Goal: Task Accomplishment & Management: Use online tool/utility

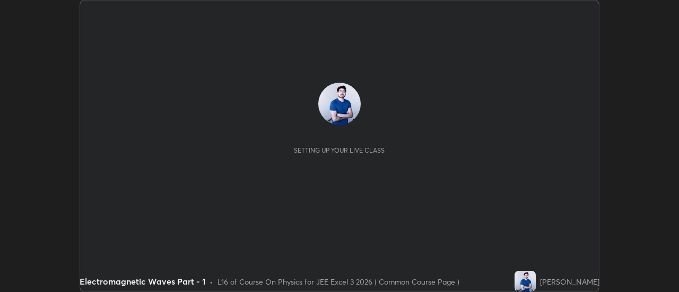
scroll to position [292, 679]
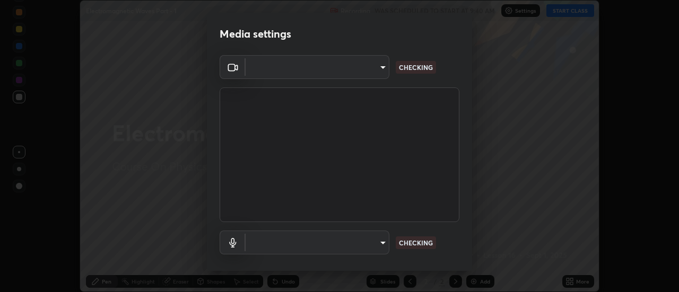
type input "4eebad9fb2b760257747d3faba0537f77ebfd590b97cb0ff6e10e17389be776b"
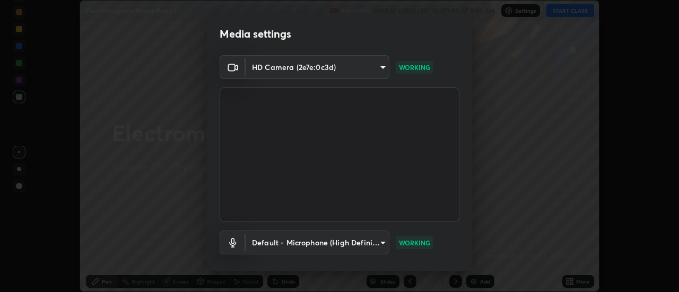
click at [385, 246] on body "Erase all Electromagnetic Waves Part - 1 Recording WAS SCHEDULED TO START AT 9:…" at bounding box center [339, 146] width 679 height 292
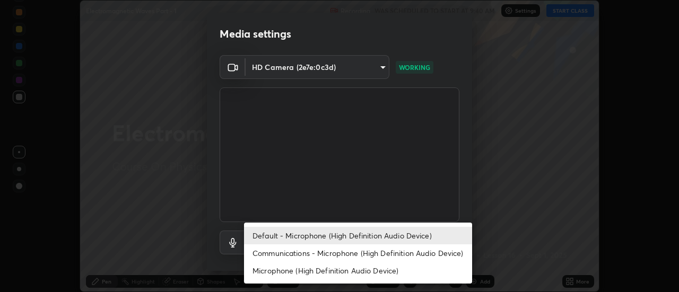
click at [380, 255] on li "Communications - Microphone (High Definition Audio Device)" at bounding box center [358, 254] width 228 height 18
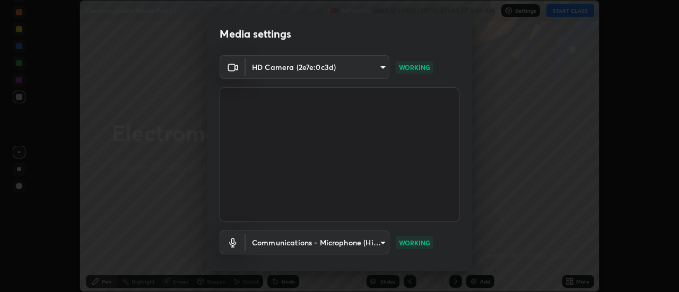
click at [380, 241] on body "Erase all Electromagnetic Waves Part - 1 Recording WAS SCHEDULED TO START AT 9:…" at bounding box center [339, 146] width 679 height 292
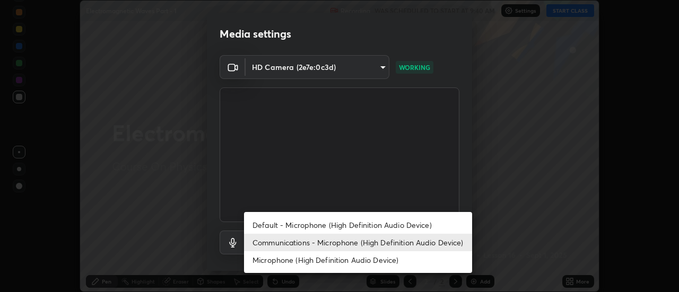
click at [381, 225] on li "Default - Microphone (High Definition Audio Device)" at bounding box center [358, 225] width 228 height 18
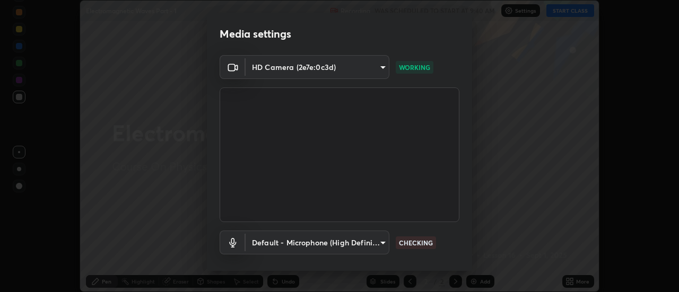
type input "default"
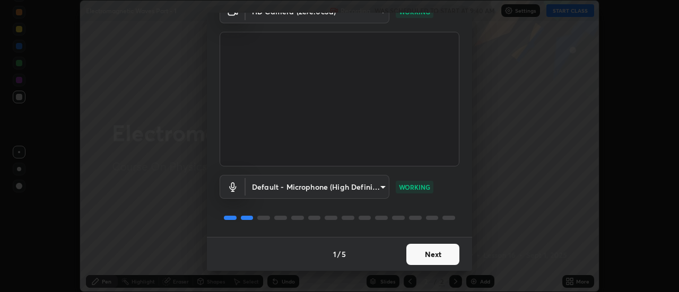
click at [429, 256] on button "Next" at bounding box center [432, 254] width 53 height 21
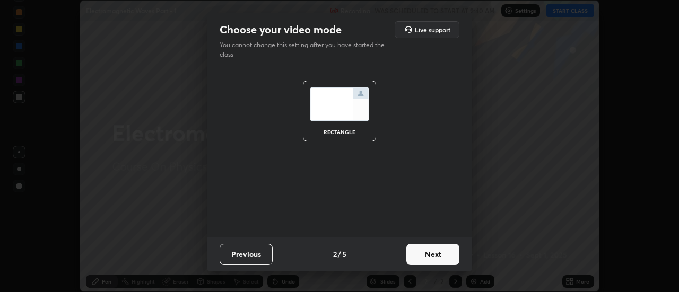
click at [434, 256] on button "Next" at bounding box center [432, 254] width 53 height 21
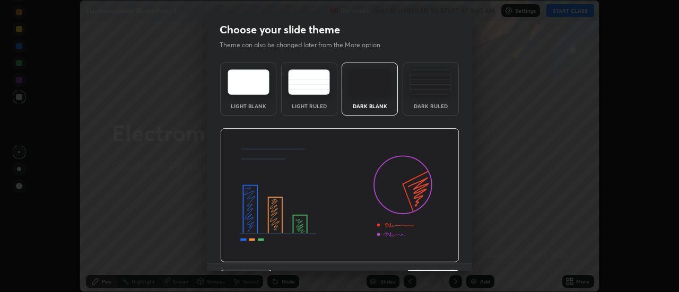
scroll to position [26, 0]
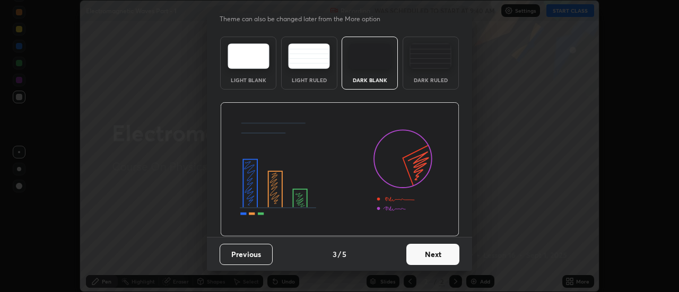
click at [431, 260] on button "Next" at bounding box center [432, 254] width 53 height 21
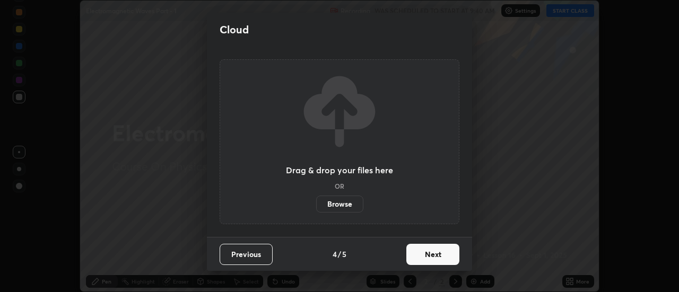
click at [438, 254] on button "Next" at bounding box center [432, 254] width 53 height 21
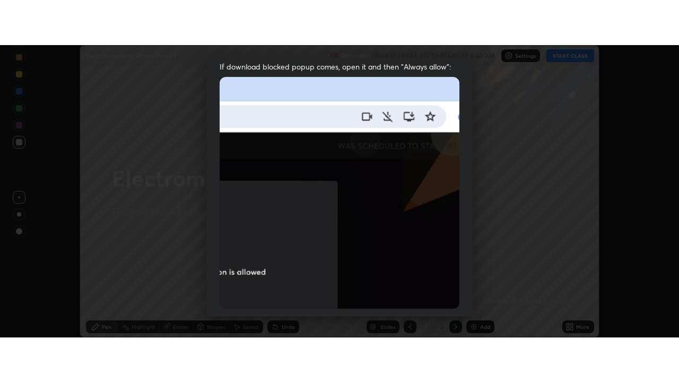
scroll to position [272, 0]
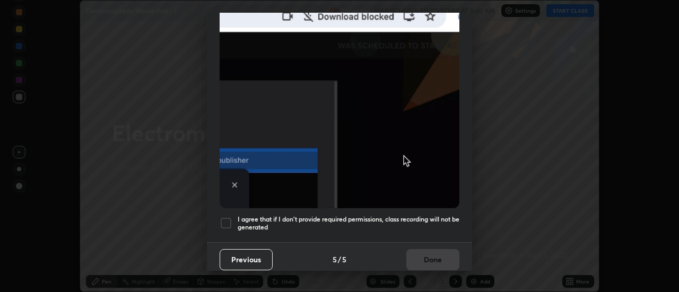
click at [229, 221] on div at bounding box center [226, 223] width 13 height 13
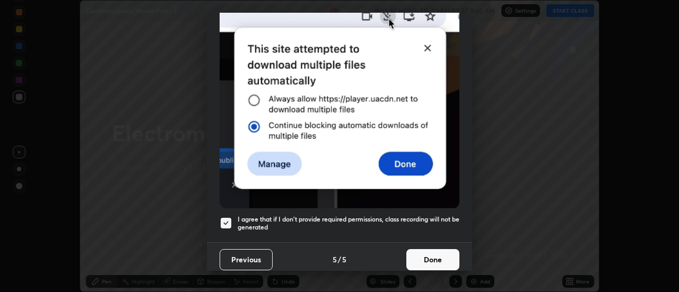
click at [429, 256] on button "Done" at bounding box center [432, 259] width 53 height 21
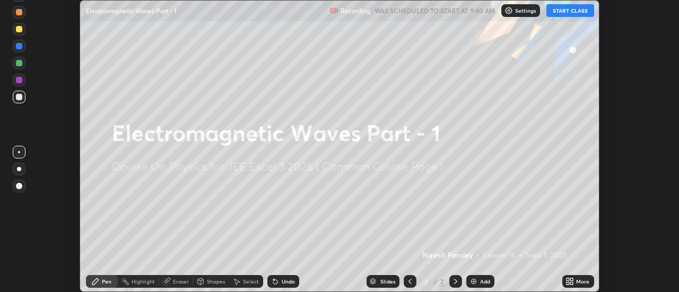
click at [568, 283] on icon at bounding box center [568, 283] width 3 height 3
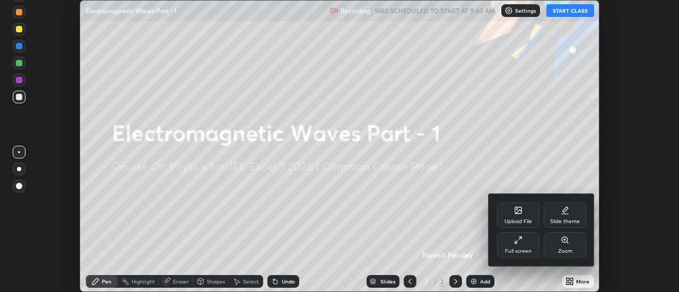
click at [524, 249] on div "Full screen" at bounding box center [518, 251] width 27 height 5
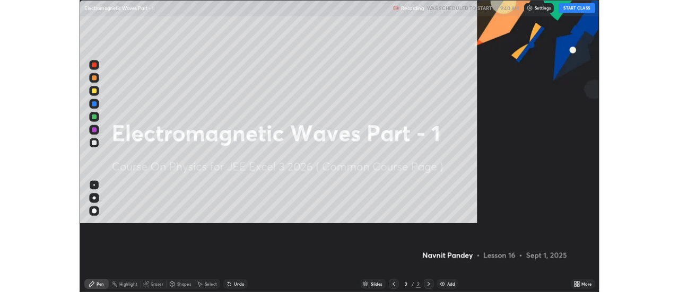
scroll to position [382, 679]
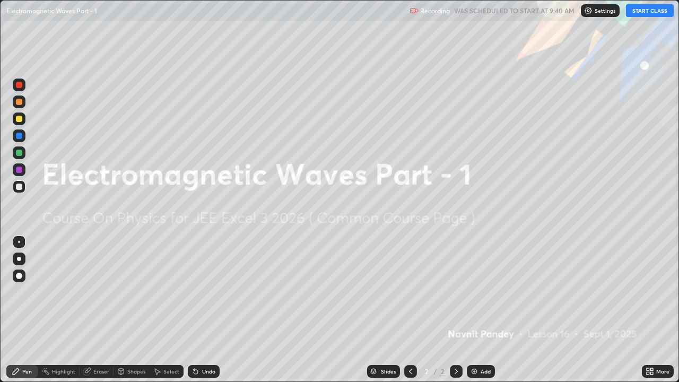
click at [650, 10] on button "START CLASS" at bounding box center [650, 10] width 48 height 13
click at [476, 292] on img at bounding box center [474, 371] width 8 height 8
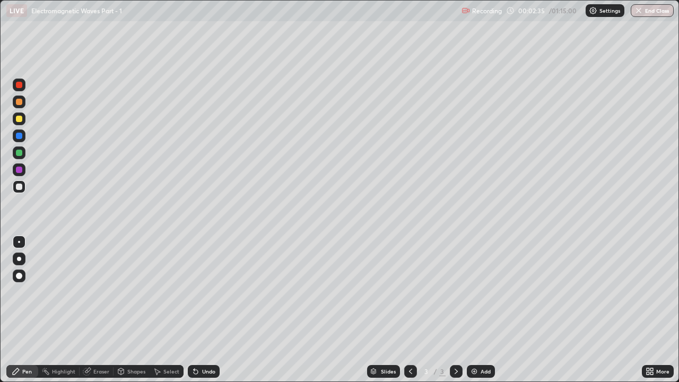
click at [17, 188] on div at bounding box center [19, 187] width 6 height 6
click at [22, 154] on div at bounding box center [19, 153] width 6 height 6
click at [203, 292] on div "Undo" at bounding box center [204, 371] width 32 height 13
click at [19, 136] on div at bounding box center [19, 136] width 6 height 6
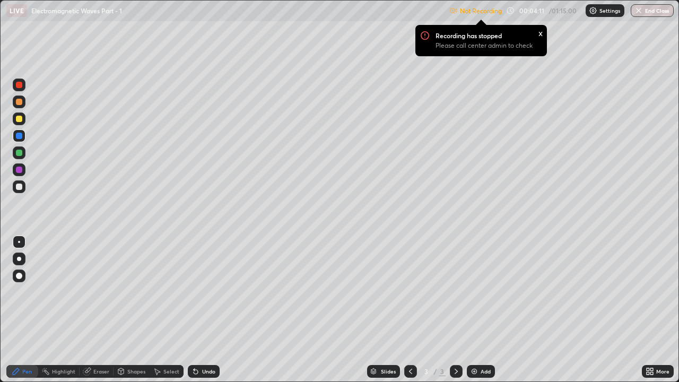
click at [594, 13] on img at bounding box center [593, 10] width 8 height 8
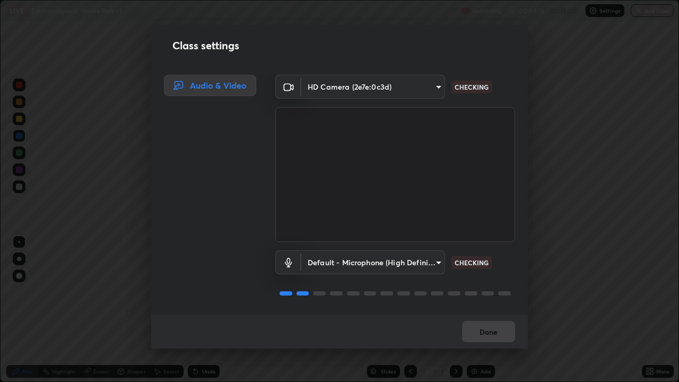
click at [435, 267] on body "Erase all LIVE Electromagnetic Waves Part - 1 Recording 00:04:15 / 01:15:00 Set…" at bounding box center [339, 191] width 679 height 382
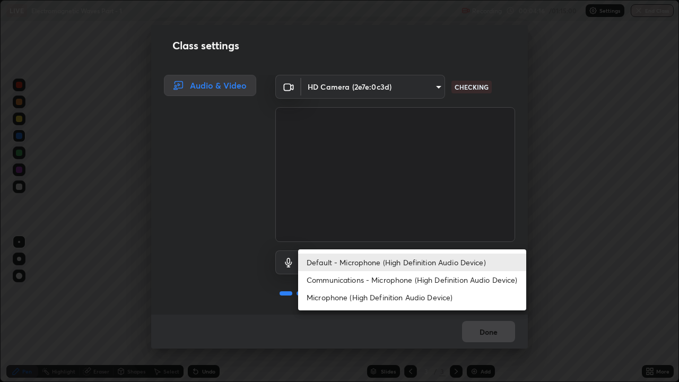
click at [414, 280] on li "Communications - Microphone (High Definition Audio Device)" at bounding box center [412, 280] width 228 height 18
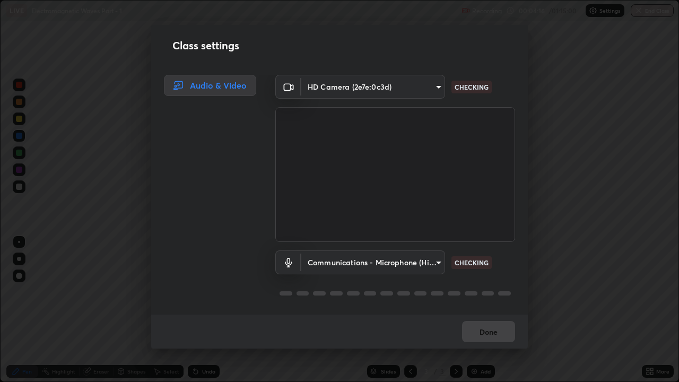
click at [433, 263] on body "Erase all LIVE Electromagnetic Waves Part - 1 Recording 00:04:16 / 01:15:00 Set…" at bounding box center [339, 191] width 679 height 382
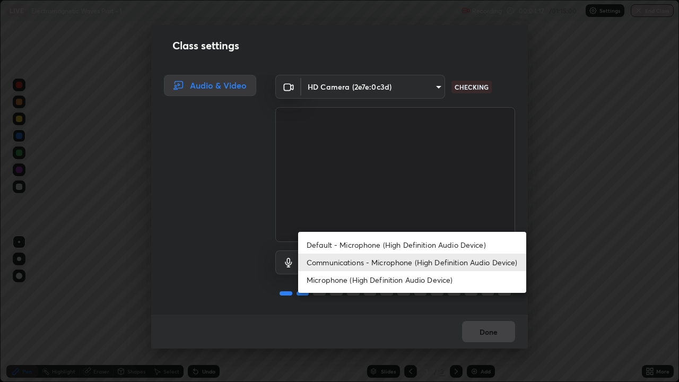
click at [414, 248] on li "Default - Microphone (High Definition Audio Device)" at bounding box center [412, 245] width 228 height 18
type input "default"
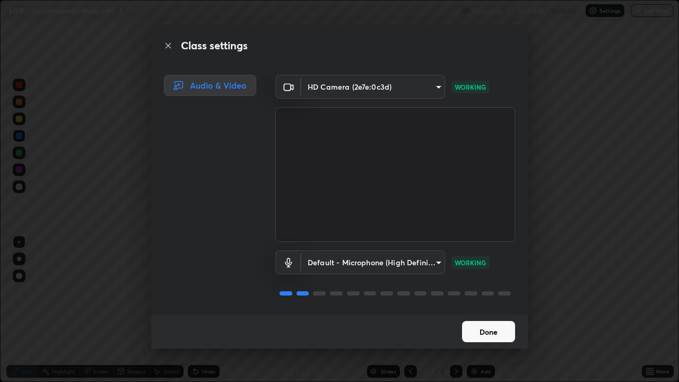
click at [488, 292] on button "Done" at bounding box center [488, 331] width 53 height 21
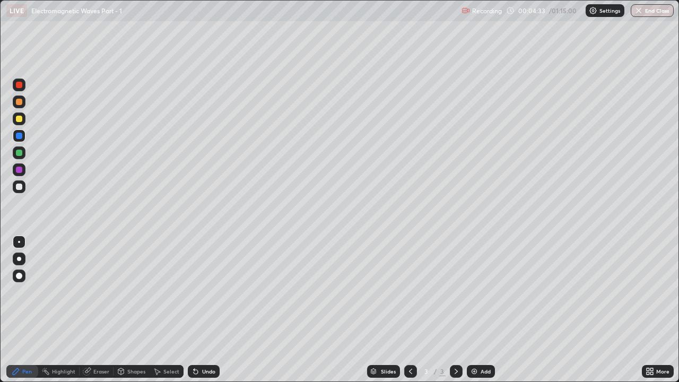
click at [97, 292] on div "Eraser" at bounding box center [101, 371] width 16 height 5
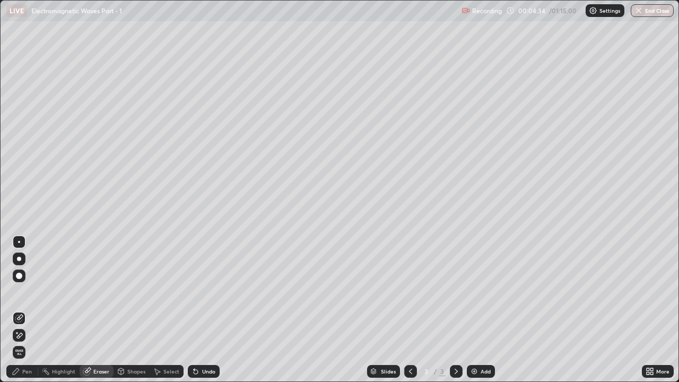
click at [23, 292] on div "Pen" at bounding box center [27, 371] width 10 height 5
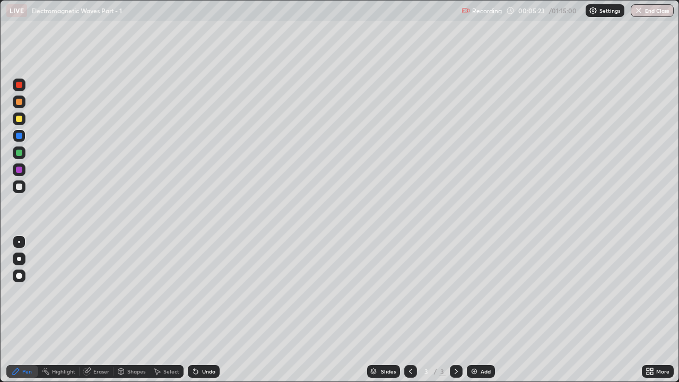
click at [20, 154] on div at bounding box center [19, 153] width 6 height 6
click at [18, 170] on div at bounding box center [19, 170] width 6 height 6
click at [471, 292] on img at bounding box center [474, 371] width 8 height 8
click at [412, 292] on icon at bounding box center [410, 371] width 8 height 8
click at [454, 292] on icon at bounding box center [456, 371] width 8 height 8
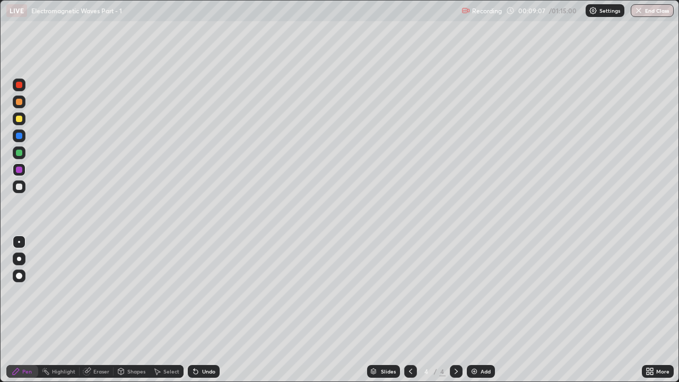
click at [410, 292] on icon at bounding box center [410, 371] width 8 height 8
click at [454, 292] on icon at bounding box center [456, 371] width 8 height 8
click at [408, 292] on icon at bounding box center [410, 371] width 8 height 8
click at [456, 292] on icon at bounding box center [456, 371] width 8 height 8
click at [101, 292] on div "Eraser" at bounding box center [101, 371] width 16 height 5
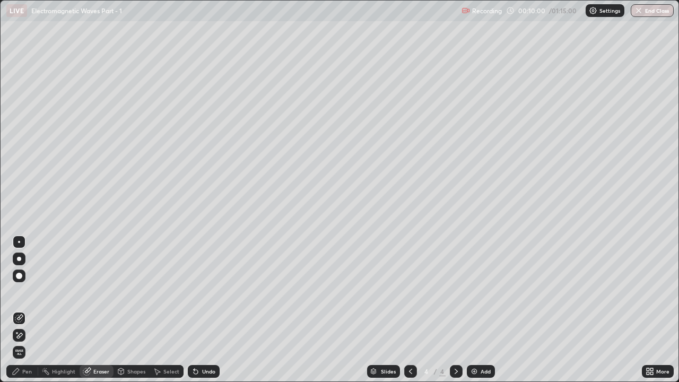
click at [28, 292] on div "Pen" at bounding box center [27, 371] width 10 height 5
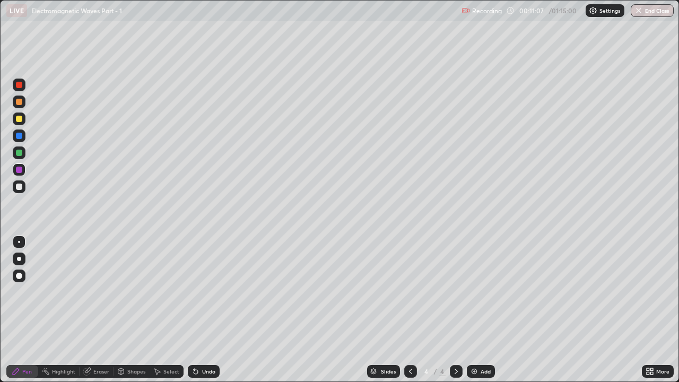
click at [410, 292] on icon at bounding box center [410, 371] width 8 height 8
click at [455, 292] on icon at bounding box center [456, 371] width 8 height 8
click at [474, 292] on img at bounding box center [474, 371] width 8 height 8
click at [21, 117] on div at bounding box center [19, 119] width 6 height 6
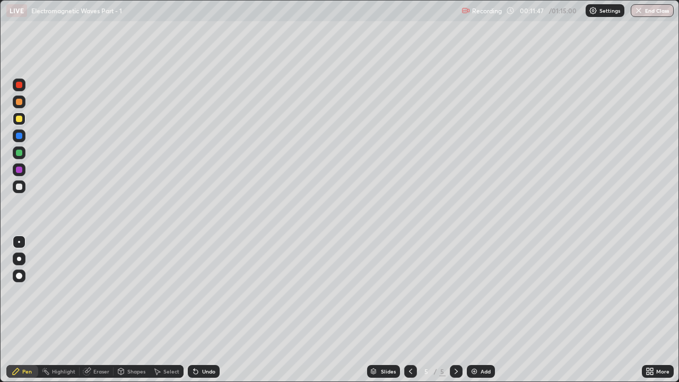
click at [200, 292] on div "Undo" at bounding box center [204, 371] width 32 height 13
click at [195, 292] on icon at bounding box center [196, 372] width 4 height 4
click at [408, 292] on icon at bounding box center [410, 371] width 8 height 8
click at [409, 292] on icon at bounding box center [410, 371] width 8 height 8
click at [455, 292] on icon at bounding box center [456, 371] width 8 height 8
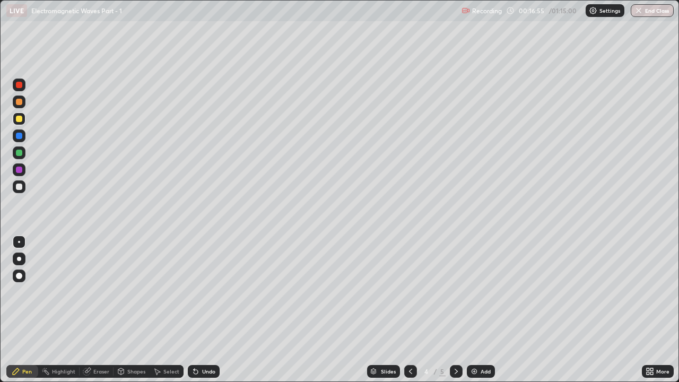
click at [455, 292] on icon at bounding box center [456, 371] width 8 height 8
click at [19, 137] on div at bounding box center [19, 136] width 6 height 6
click at [23, 192] on div at bounding box center [19, 186] width 13 height 13
click at [21, 155] on div at bounding box center [19, 153] width 6 height 6
click at [98, 292] on div "Eraser" at bounding box center [101, 371] width 16 height 5
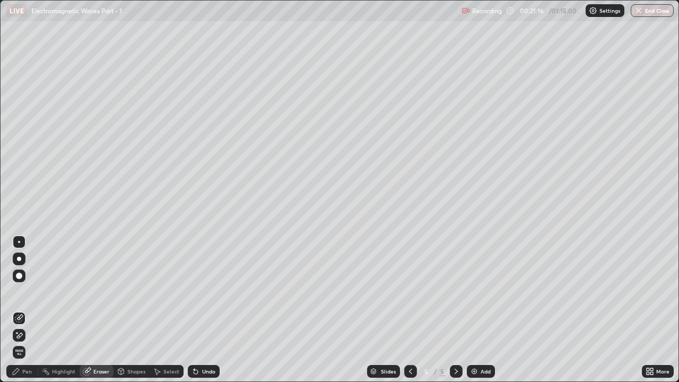
click at [20, 292] on icon at bounding box center [19, 335] width 8 height 9
click at [34, 292] on div "Pen" at bounding box center [22, 371] width 32 height 13
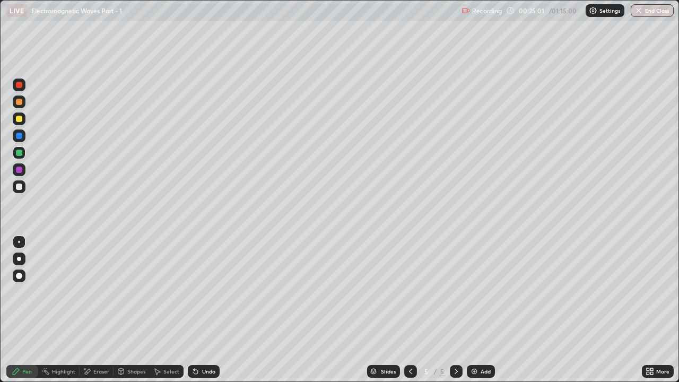
click at [204, 292] on div "Undo" at bounding box center [208, 371] width 13 height 5
click at [206, 292] on div "Undo" at bounding box center [208, 371] width 13 height 5
click at [207, 292] on div "Undo" at bounding box center [208, 371] width 13 height 5
click at [204, 292] on div "Undo" at bounding box center [204, 371] width 32 height 13
click at [471, 292] on img at bounding box center [474, 371] width 8 height 8
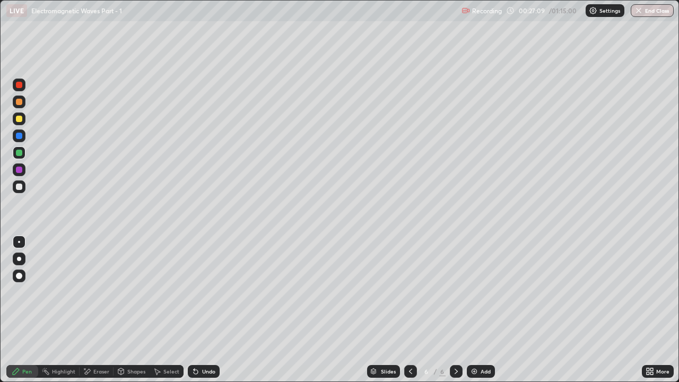
click at [19, 259] on div at bounding box center [19, 259] width 4 height 4
click at [195, 292] on icon at bounding box center [196, 372] width 4 height 4
click at [196, 292] on div "Undo" at bounding box center [204, 371] width 32 height 13
click at [21, 258] on div at bounding box center [19, 259] width 4 height 4
click at [20, 188] on div at bounding box center [19, 187] width 6 height 6
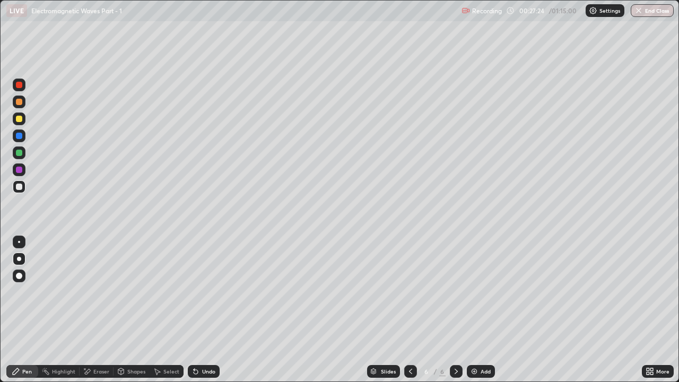
click at [19, 170] on div at bounding box center [19, 170] width 6 height 6
click at [20, 153] on div at bounding box center [19, 153] width 6 height 6
click at [197, 292] on icon at bounding box center [196, 371] width 8 height 8
click at [20, 169] on div at bounding box center [19, 170] width 6 height 6
click at [19, 242] on div at bounding box center [19, 242] width 2 height 2
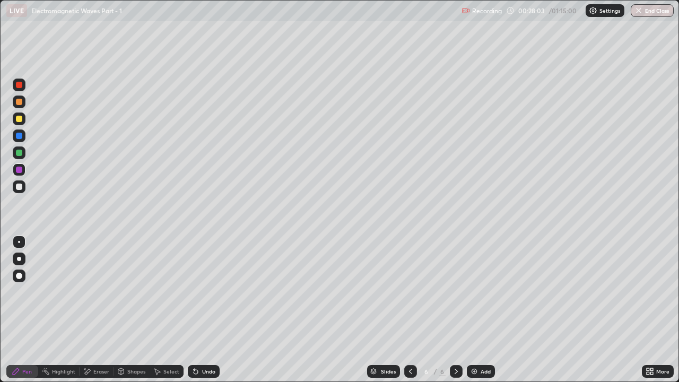
click at [21, 157] on div at bounding box center [19, 152] width 13 height 13
click at [472, 292] on img at bounding box center [474, 371] width 8 height 8
click at [18, 169] on div at bounding box center [19, 170] width 6 height 6
click at [20, 151] on div at bounding box center [19, 153] width 6 height 6
click at [20, 118] on div at bounding box center [19, 119] width 6 height 6
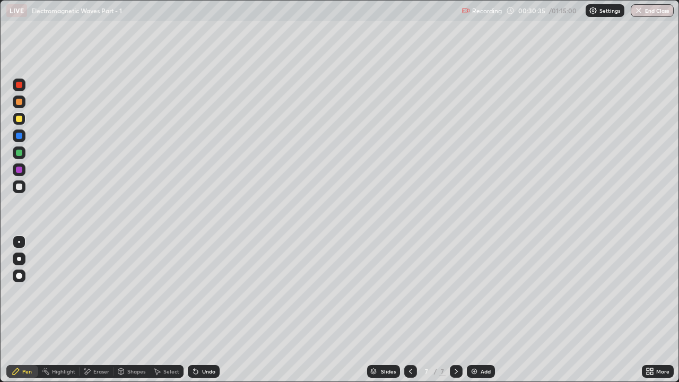
click at [196, 292] on div "Undo" at bounding box center [204, 371] width 32 height 13
click at [18, 136] on div at bounding box center [19, 136] width 6 height 6
click at [194, 292] on icon at bounding box center [196, 372] width 4 height 4
click at [20, 119] on div at bounding box center [19, 119] width 6 height 6
click at [21, 136] on div at bounding box center [19, 136] width 6 height 6
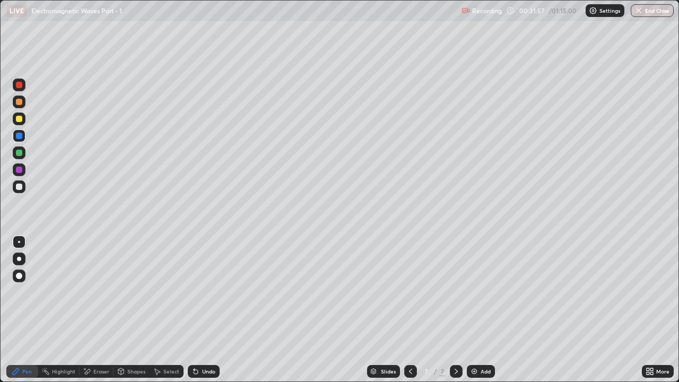
click at [411, 292] on icon at bounding box center [410, 371] width 8 height 8
click at [455, 292] on icon at bounding box center [456, 371] width 8 height 8
click at [19, 187] on div at bounding box center [19, 187] width 6 height 6
click at [23, 140] on div at bounding box center [19, 135] width 13 height 13
click at [474, 292] on img at bounding box center [474, 371] width 8 height 8
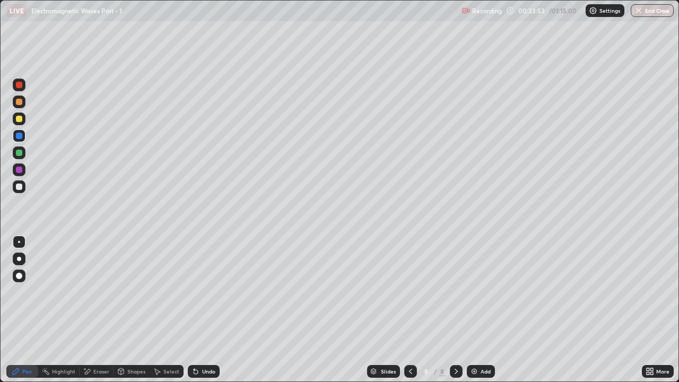
click at [22, 137] on div at bounding box center [19, 136] width 6 height 6
click at [21, 152] on div at bounding box center [19, 153] width 6 height 6
click at [197, 292] on icon at bounding box center [196, 371] width 8 height 8
click at [196, 292] on div "Undo" at bounding box center [204, 371] width 32 height 13
click at [198, 292] on div "Undo" at bounding box center [204, 371] width 32 height 13
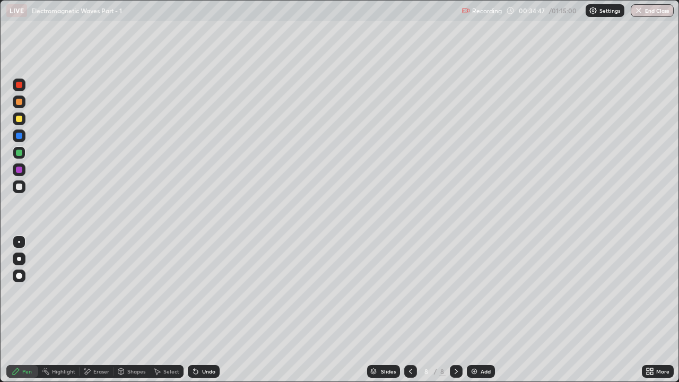
click at [194, 292] on icon at bounding box center [196, 372] width 4 height 4
click at [22, 137] on div at bounding box center [19, 136] width 6 height 6
click at [410, 292] on icon at bounding box center [410, 371] width 8 height 8
click at [454, 292] on icon at bounding box center [456, 371] width 8 height 8
click at [410, 292] on icon at bounding box center [410, 371] width 8 height 8
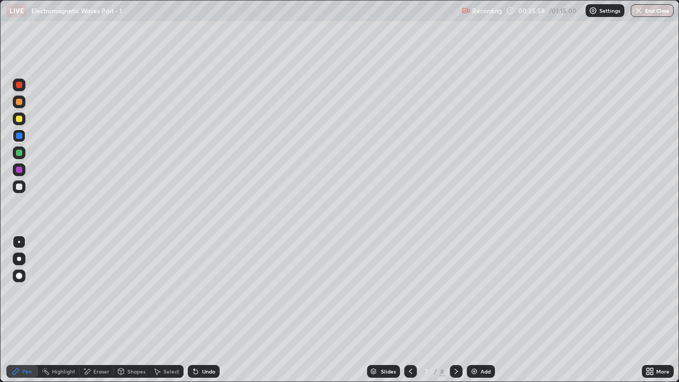
click at [453, 292] on icon at bounding box center [456, 371] width 8 height 8
click at [204, 292] on div "Undo" at bounding box center [208, 371] width 13 height 5
click at [408, 292] on icon at bounding box center [410, 371] width 8 height 8
click at [410, 292] on icon at bounding box center [410, 371] width 8 height 8
click at [454, 292] on icon at bounding box center [456, 371] width 8 height 8
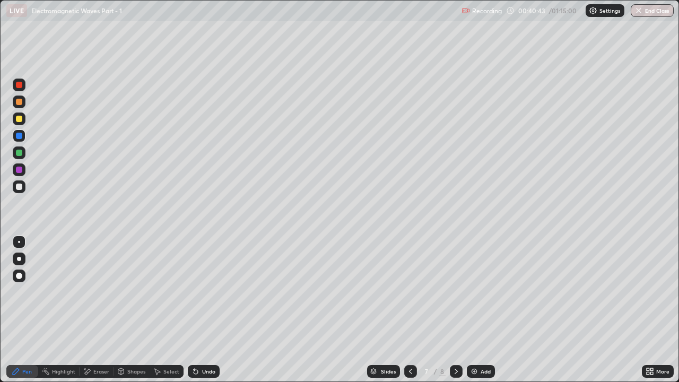
click at [455, 292] on icon at bounding box center [456, 371] width 8 height 8
click at [476, 292] on img at bounding box center [474, 371] width 8 height 8
click at [408, 292] on icon at bounding box center [410, 371] width 8 height 8
click at [454, 292] on icon at bounding box center [456, 371] width 8 height 8
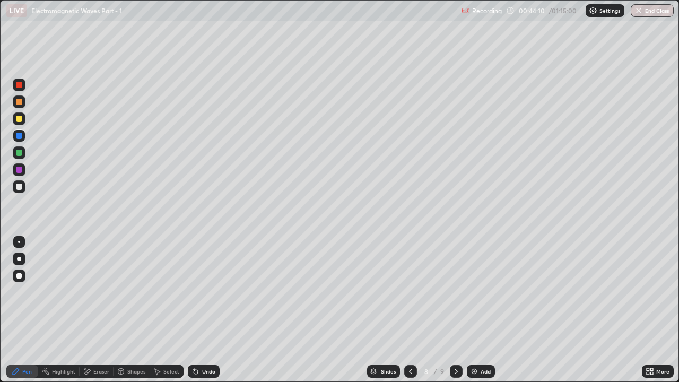
click at [454, 292] on icon at bounding box center [456, 371] width 8 height 8
click at [410, 292] on icon at bounding box center [410, 371] width 8 height 8
click at [456, 292] on icon at bounding box center [456, 371] width 8 height 8
click at [477, 292] on img at bounding box center [474, 371] width 8 height 8
click at [19, 187] on div at bounding box center [19, 187] width 6 height 6
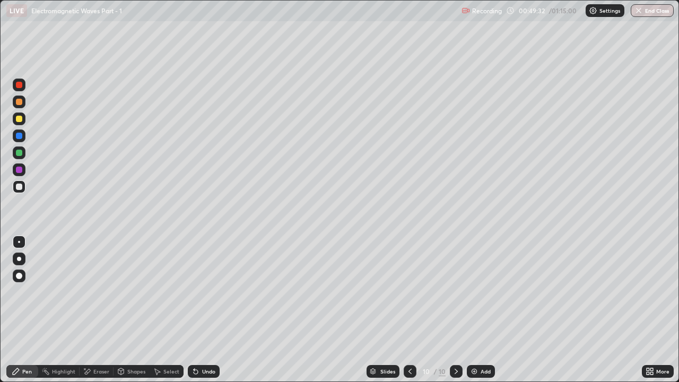
click at [21, 157] on div at bounding box center [19, 152] width 13 height 13
click at [407, 292] on icon at bounding box center [410, 371] width 8 height 8
click at [455, 292] on icon at bounding box center [456, 371] width 8 height 8
click at [409, 292] on icon at bounding box center [410, 371] width 8 height 8
click at [456, 292] on icon at bounding box center [456, 371] width 8 height 8
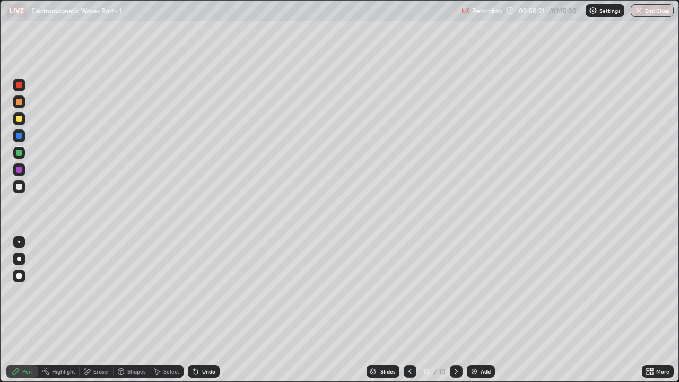
click at [19, 172] on div at bounding box center [19, 170] width 6 height 6
click at [18, 184] on div at bounding box center [19, 187] width 6 height 6
click at [23, 154] on div at bounding box center [19, 152] width 13 height 13
click at [196, 292] on icon at bounding box center [196, 372] width 4 height 4
click at [97, 292] on div "Eraser" at bounding box center [97, 371] width 34 height 13
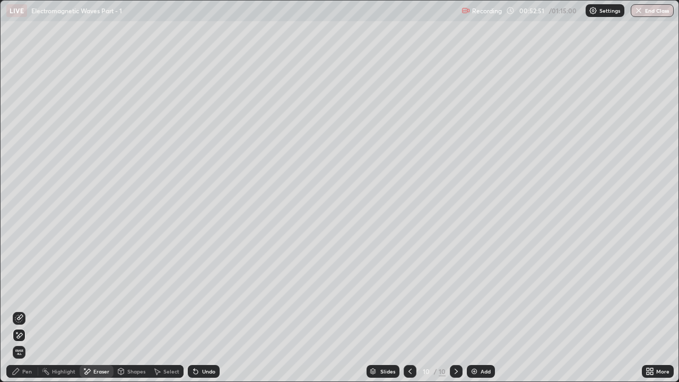
click at [24, 292] on div "Pen" at bounding box center [22, 371] width 32 height 13
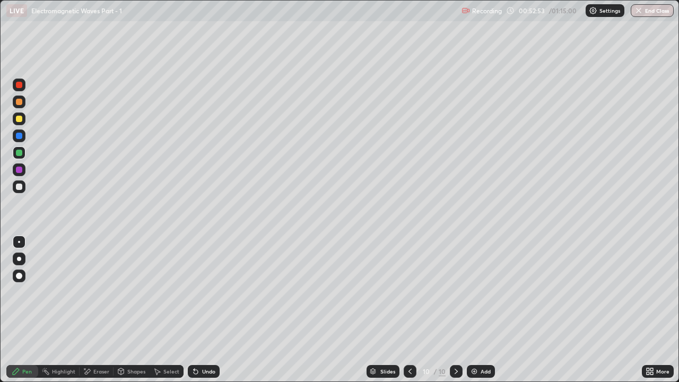
click at [101, 292] on div "Eraser" at bounding box center [101, 371] width 16 height 5
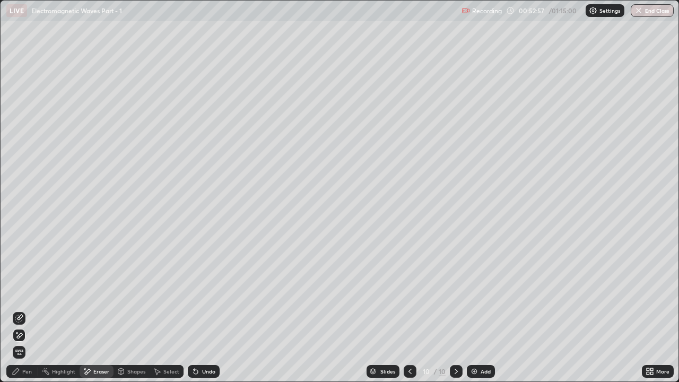
click at [20, 292] on div "Pen" at bounding box center [22, 371] width 32 height 13
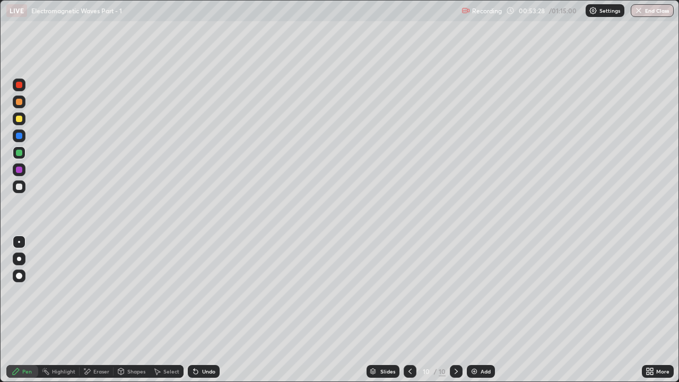
click at [202, 292] on div "Undo" at bounding box center [208, 371] width 13 height 5
click at [105, 292] on div "Eraser" at bounding box center [101, 371] width 16 height 5
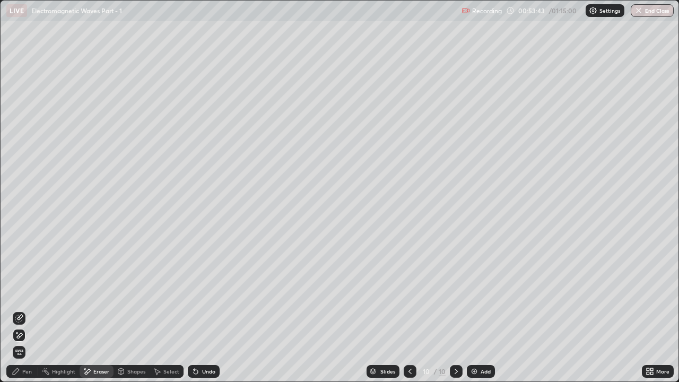
click at [32, 292] on div "Pen" at bounding box center [22, 371] width 32 height 13
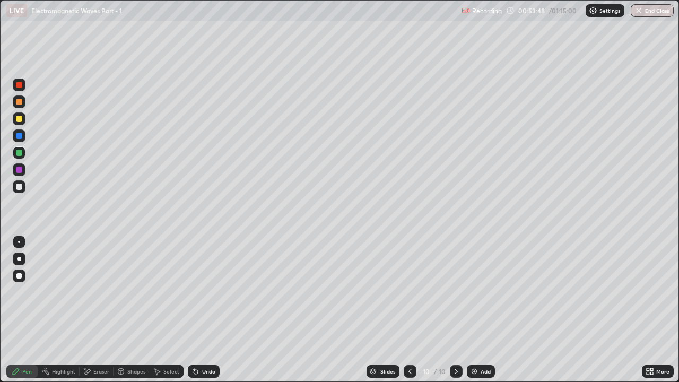
click at [480, 292] on div "Add" at bounding box center [481, 371] width 28 height 13
click at [410, 292] on icon at bounding box center [410, 371] width 8 height 8
click at [455, 292] on icon at bounding box center [456, 371] width 8 height 8
click at [22, 136] on div at bounding box center [19, 136] width 6 height 6
click at [19, 152] on div at bounding box center [19, 153] width 6 height 6
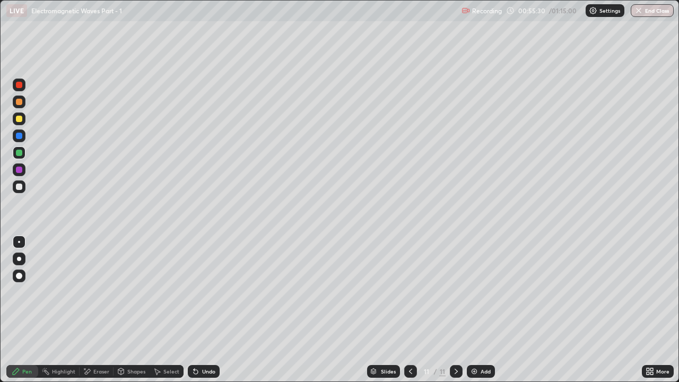
click at [202, 292] on div "Undo" at bounding box center [208, 371] width 13 height 5
click at [199, 292] on div "Undo" at bounding box center [204, 371] width 32 height 13
click at [21, 171] on div at bounding box center [19, 170] width 6 height 6
click at [457, 292] on icon at bounding box center [456, 371] width 8 height 8
click at [476, 292] on div "Add" at bounding box center [481, 371] width 28 height 13
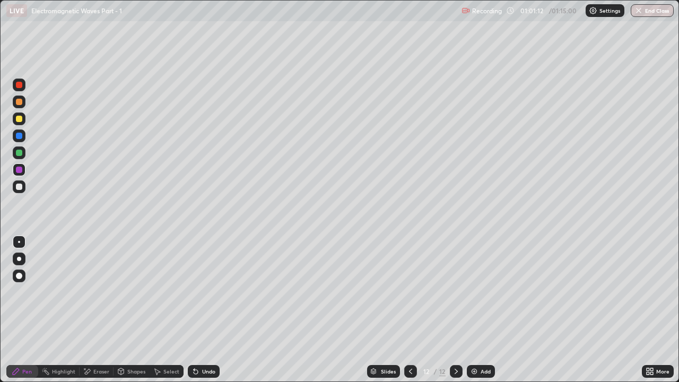
click at [19, 153] on div at bounding box center [19, 153] width 6 height 6
click at [194, 292] on icon at bounding box center [194, 369] width 1 height 1
click at [409, 292] on icon at bounding box center [410, 371] width 3 height 5
click at [454, 292] on icon at bounding box center [456, 371] width 8 height 8
click at [473, 292] on img at bounding box center [474, 371] width 8 height 8
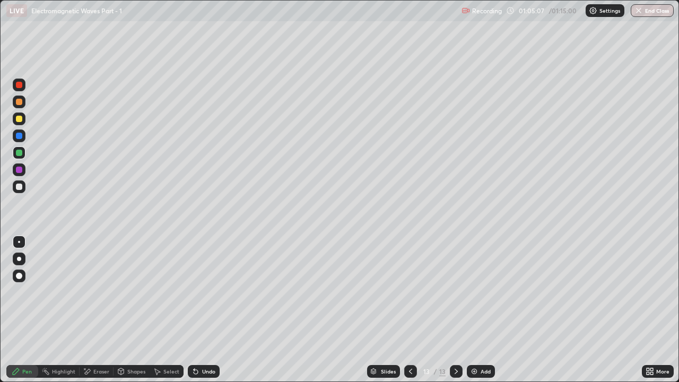
click at [202, 292] on div "Undo" at bounding box center [208, 371] width 13 height 5
click at [405, 292] on div at bounding box center [410, 371] width 13 height 13
click at [455, 292] on icon at bounding box center [456, 371] width 8 height 8
click at [20, 187] on div at bounding box center [19, 187] width 6 height 6
click at [95, 292] on div "Eraser" at bounding box center [101, 371] width 16 height 5
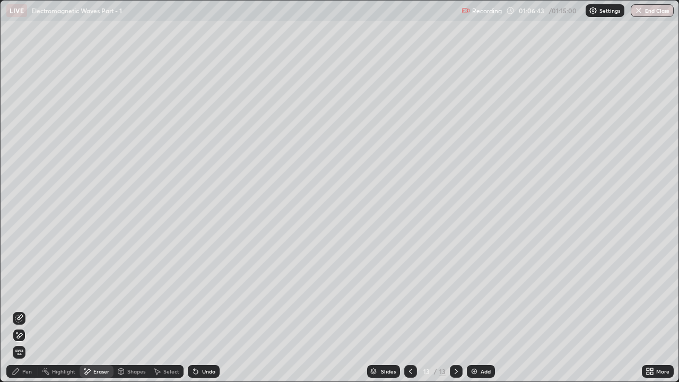
click at [206, 292] on div "Undo" at bounding box center [208, 371] width 13 height 5
click at [19, 292] on div at bounding box center [19, 318] width 13 height 13
click at [27, 292] on div "Pen" at bounding box center [27, 371] width 10 height 5
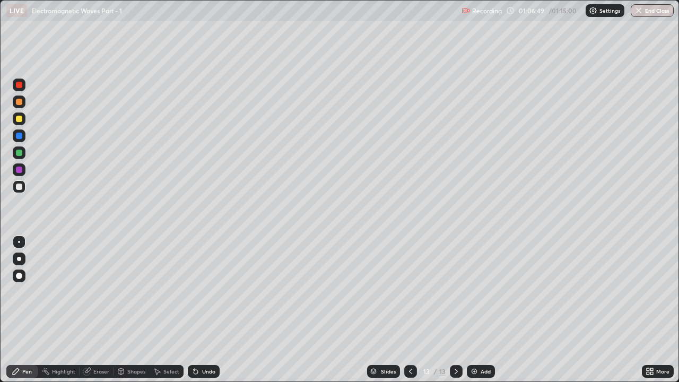
click at [18, 154] on div at bounding box center [19, 153] width 6 height 6
click at [208, 292] on div "Undo" at bounding box center [208, 371] width 13 height 5
click at [19, 170] on div at bounding box center [19, 170] width 6 height 6
click at [202, 292] on div "Undo" at bounding box center [208, 371] width 13 height 5
click at [20, 152] on div at bounding box center [19, 153] width 6 height 6
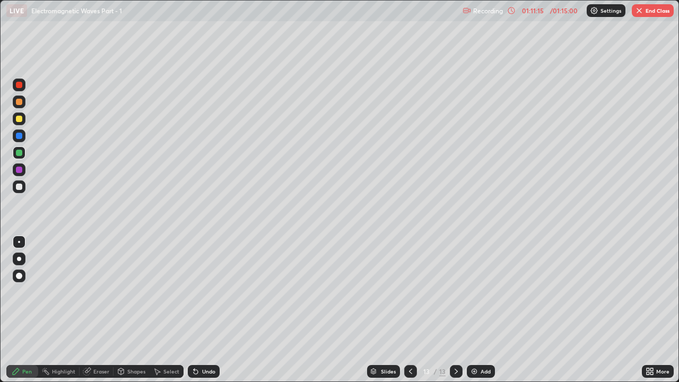
click at [473, 292] on img at bounding box center [474, 371] width 8 height 8
click at [21, 169] on div at bounding box center [19, 170] width 6 height 6
click at [196, 292] on icon at bounding box center [196, 371] width 8 height 8
click at [199, 292] on div "Undo" at bounding box center [204, 371] width 32 height 13
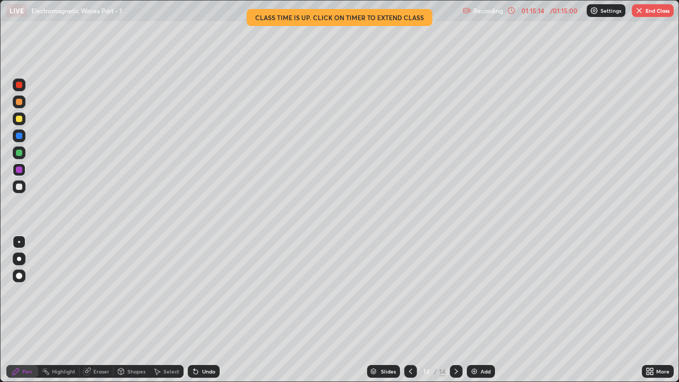
click at [199, 292] on div "Undo" at bounding box center [204, 371] width 32 height 13
click at [644, 15] on button "End Class" at bounding box center [653, 10] width 42 height 13
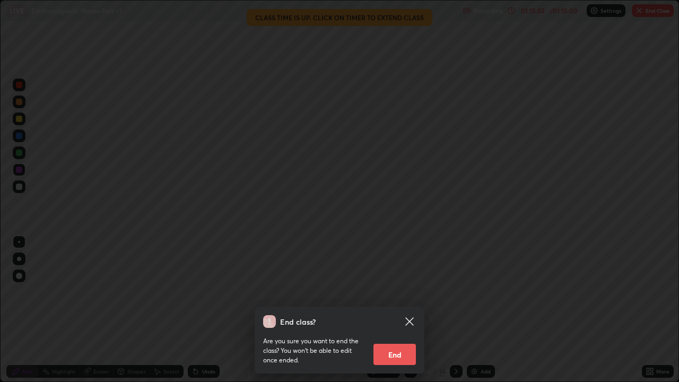
click at [394, 292] on button "End" at bounding box center [394, 354] width 42 height 21
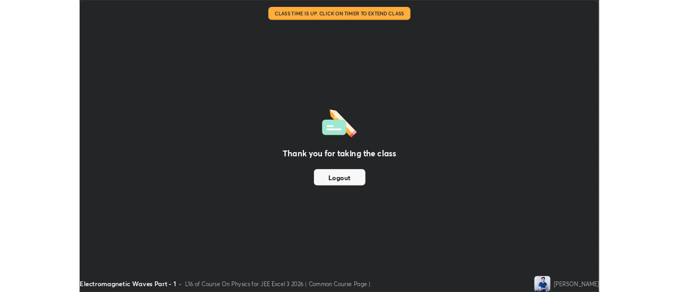
scroll to position [52757, 52371]
